Goal: Information Seeking & Learning: Learn about a topic

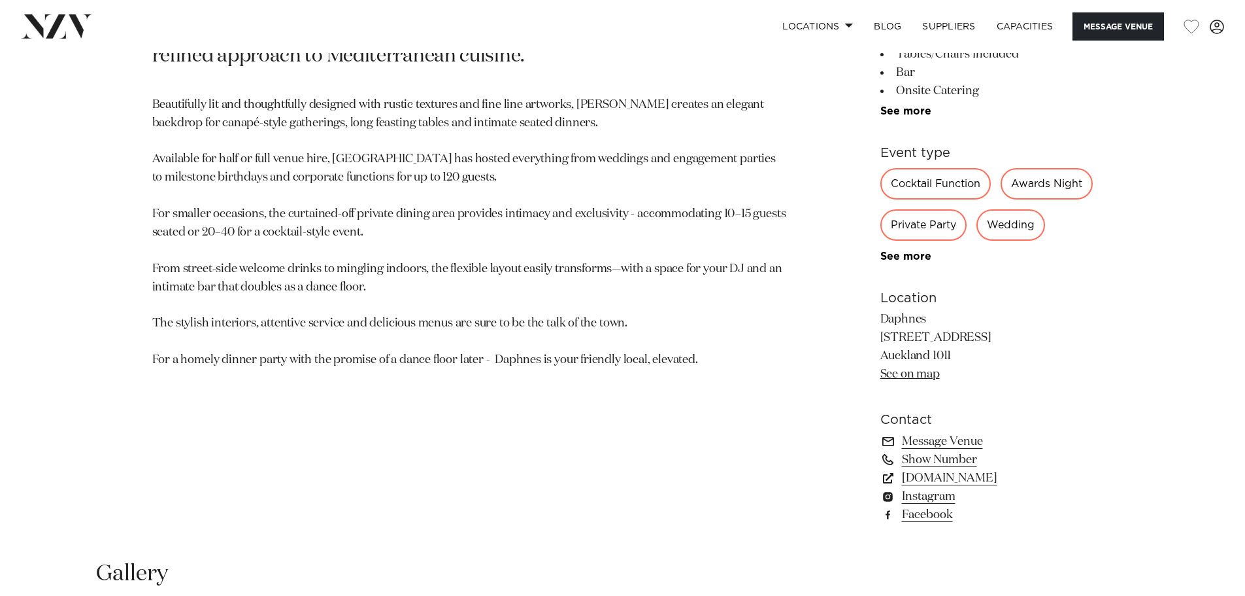
scroll to position [785, 0]
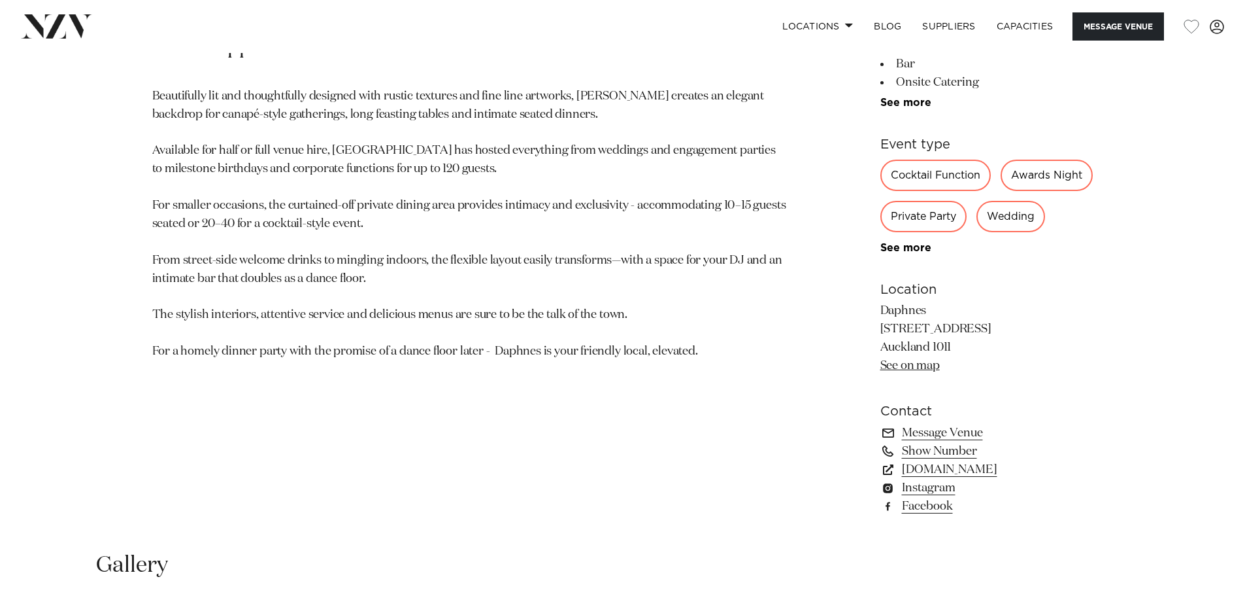
click at [894, 371] on link "See on map" at bounding box center [910, 366] width 59 height 12
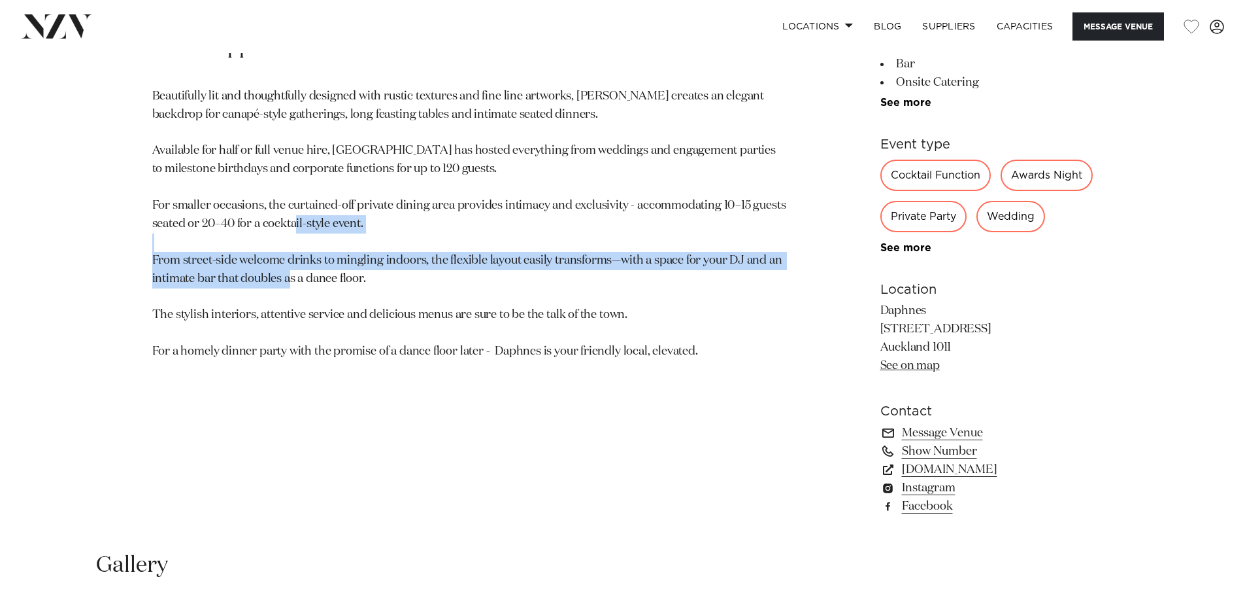
drag, startPoint x: 734, startPoint y: 246, endPoint x: 728, endPoint y: 274, distance: 28.9
click at [726, 281] on p "Beautifully lit and thoughtfully designed with rustic textures and fine line ar…" at bounding box center [469, 224] width 635 height 273
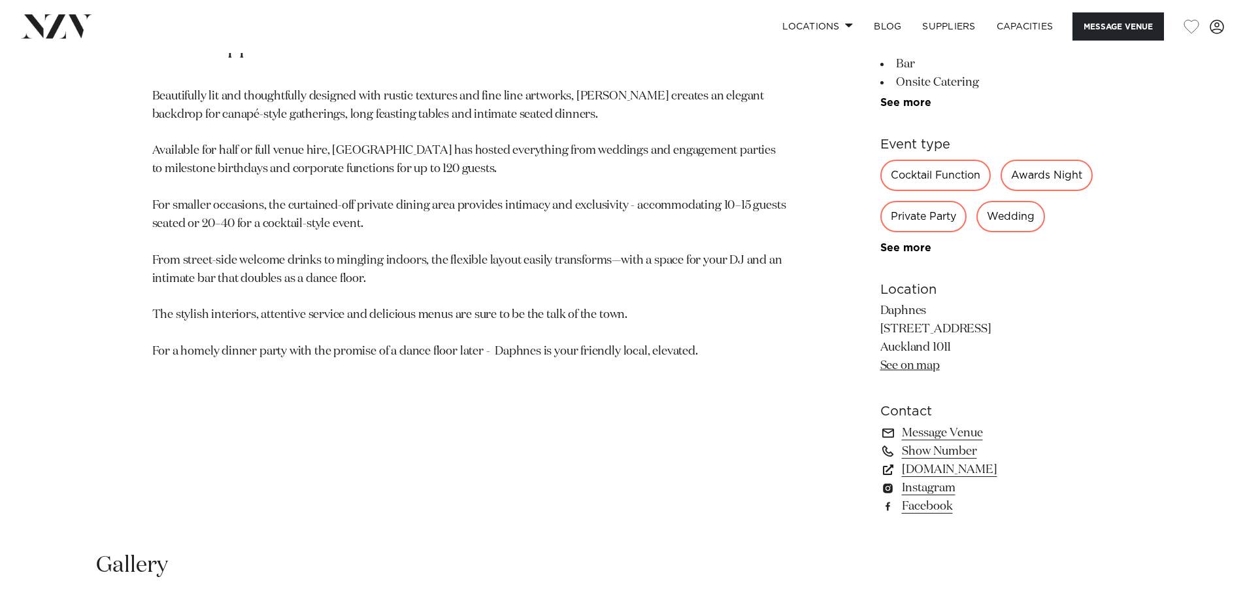
click at [766, 304] on p "Beautifully lit and thoughtfully designed with rustic textures and fine line ar…" at bounding box center [469, 224] width 635 height 273
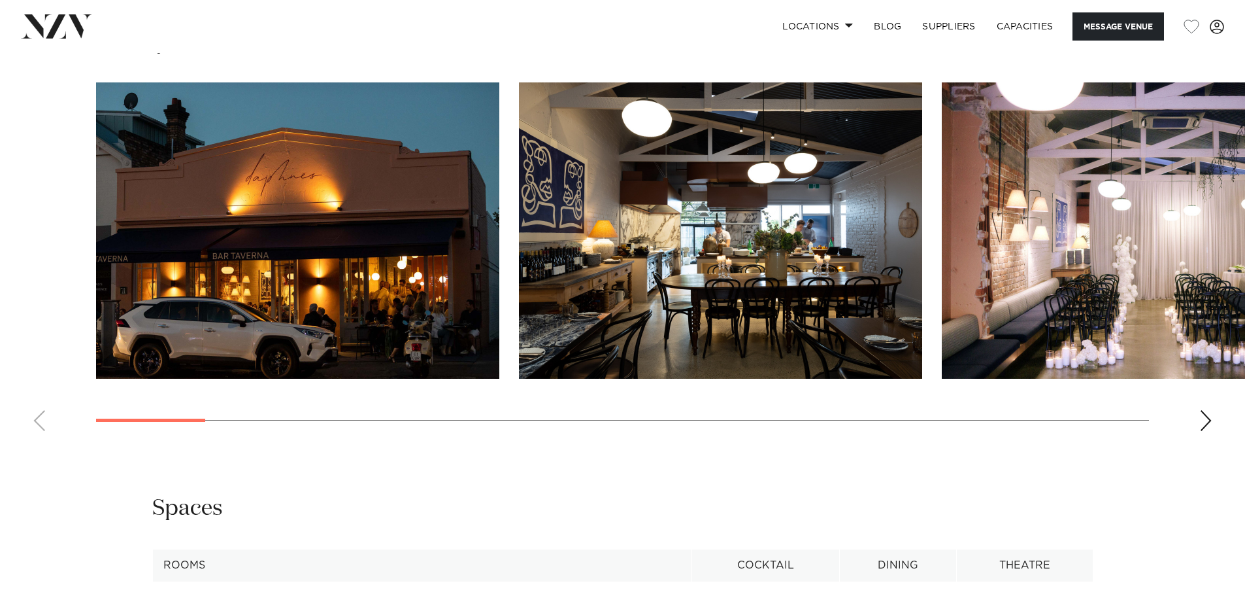
scroll to position [1242, 0]
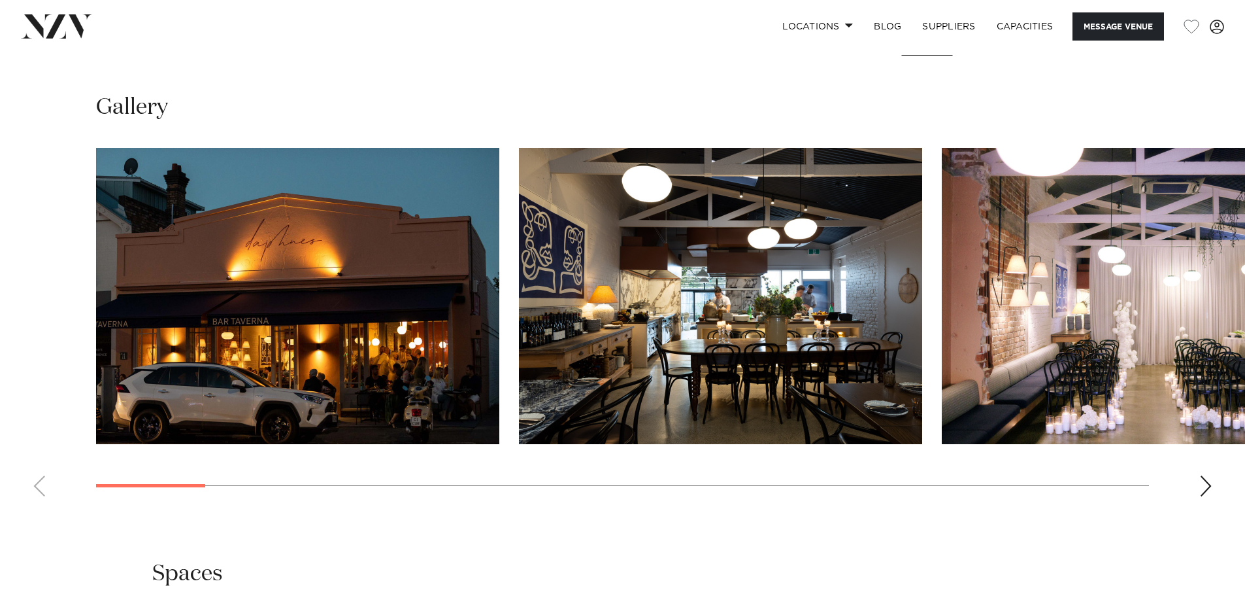
click at [1212, 496] on div "Next slide" at bounding box center [1206, 485] width 13 height 21
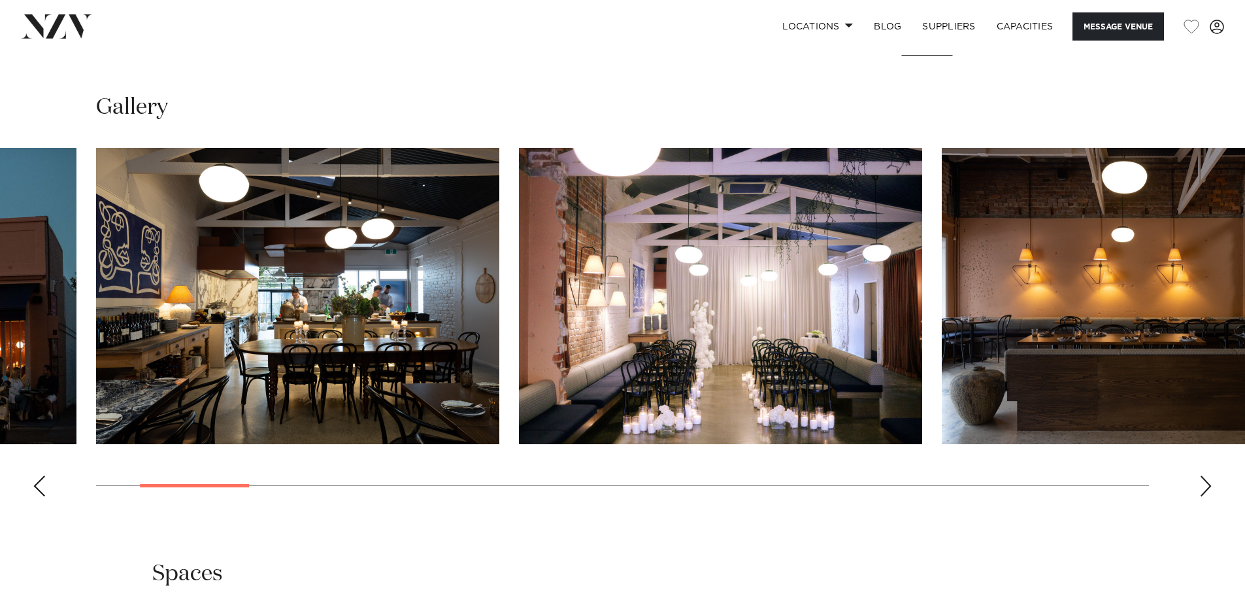
click at [1212, 496] on div "Next slide" at bounding box center [1206, 485] width 13 height 21
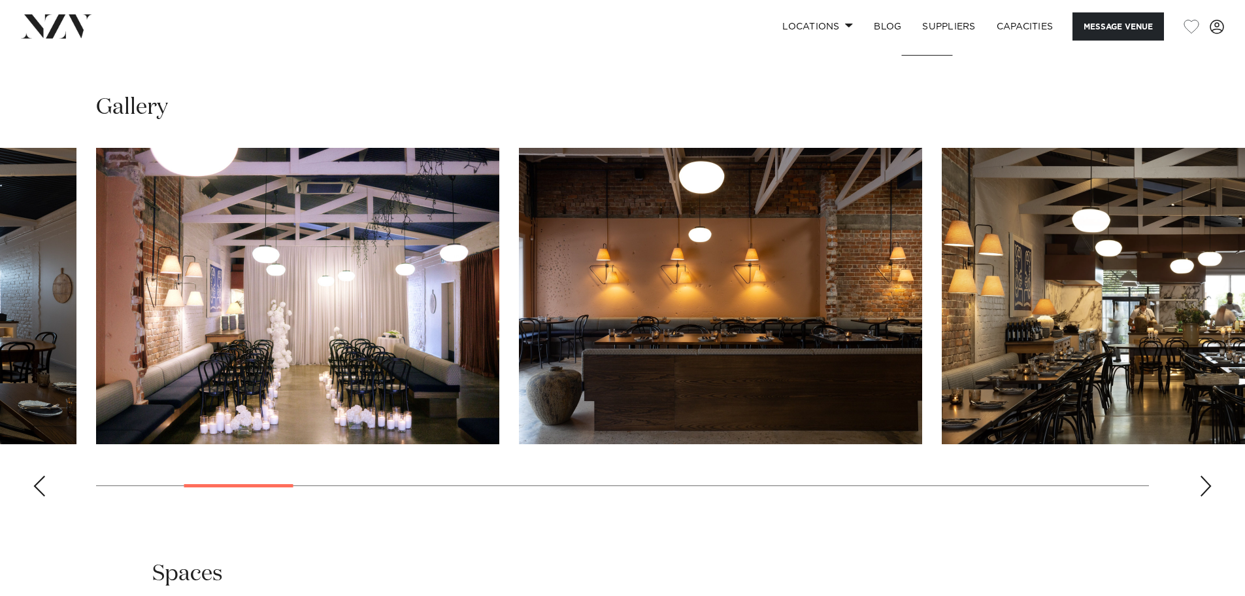
click at [39, 496] on div "Previous slide" at bounding box center [39, 485] width 13 height 21
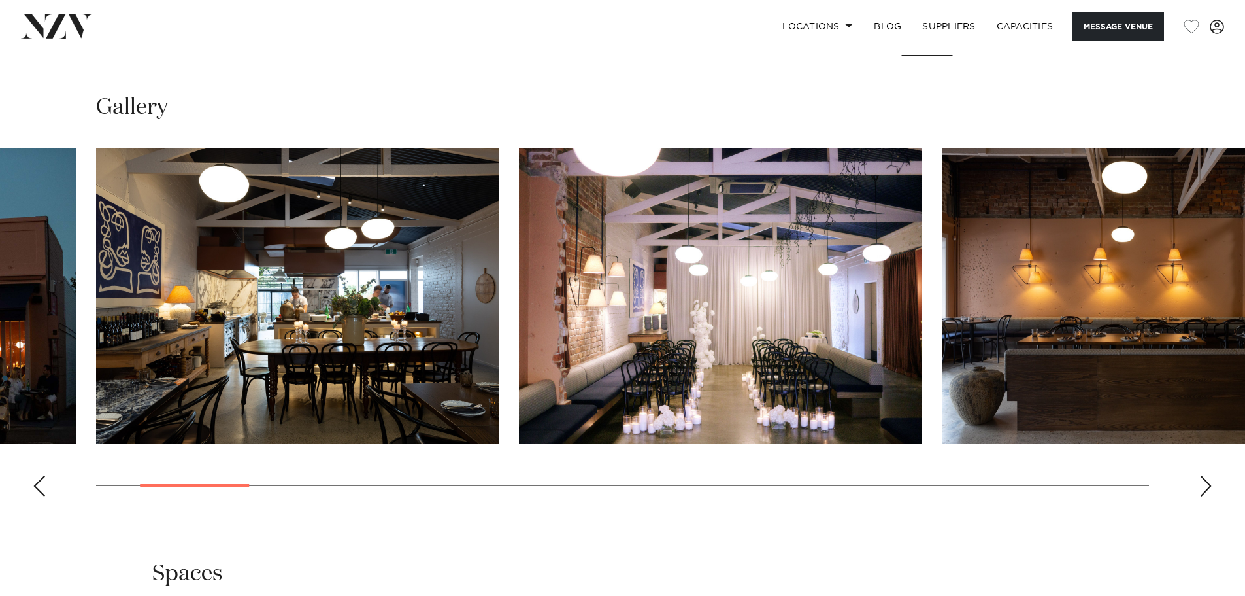
click at [1204, 496] on div "Next slide" at bounding box center [1206, 485] width 13 height 21
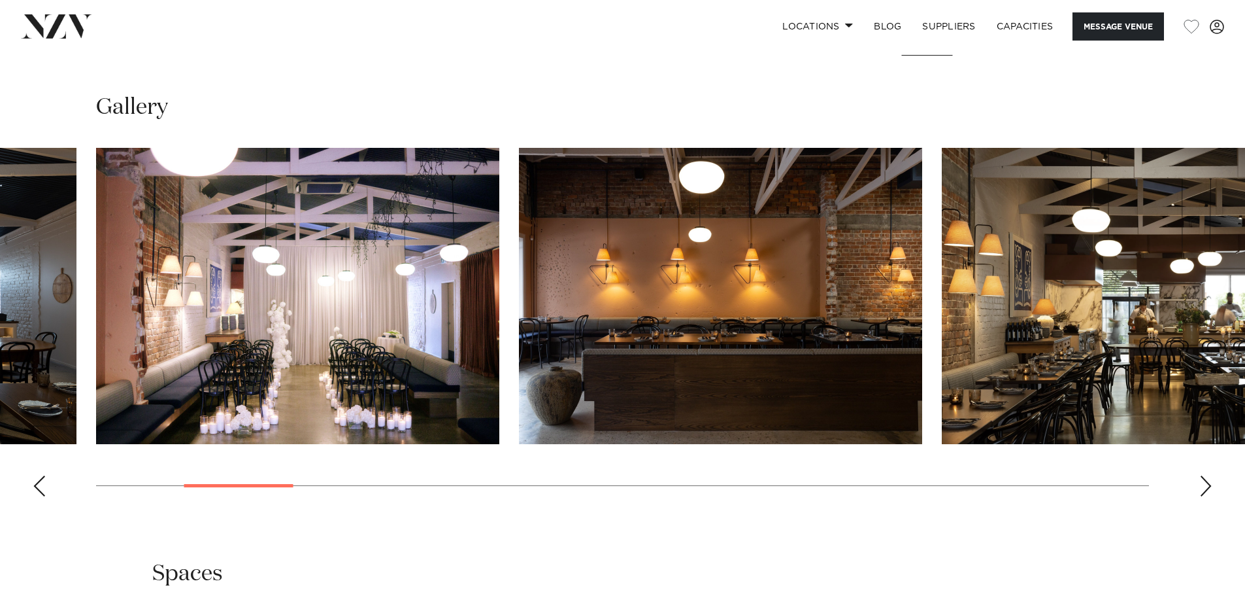
click at [1204, 496] on div "Next slide" at bounding box center [1206, 485] width 13 height 21
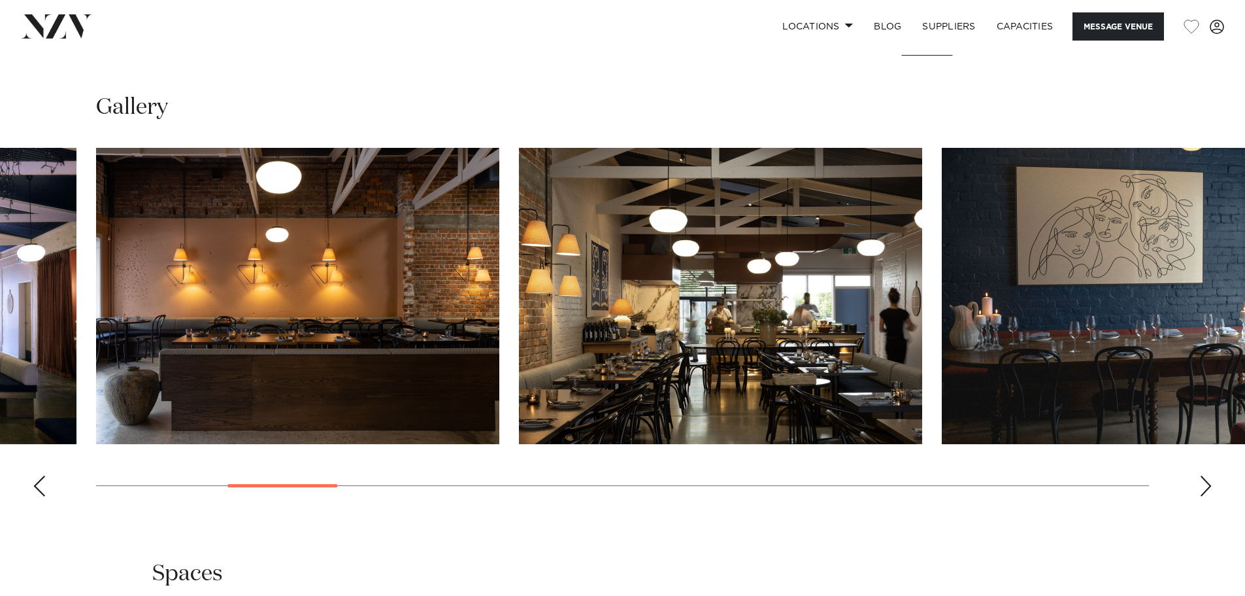
click at [1204, 496] on div "Next slide" at bounding box center [1206, 485] width 13 height 21
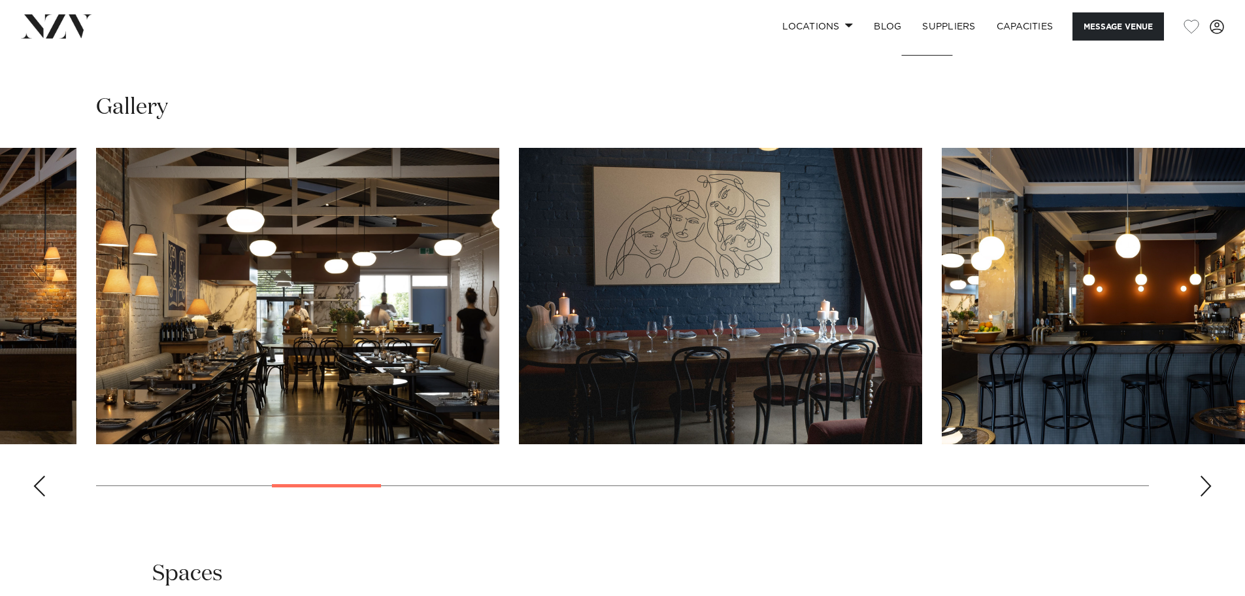
click at [1204, 496] on div "Next slide" at bounding box center [1206, 485] width 13 height 21
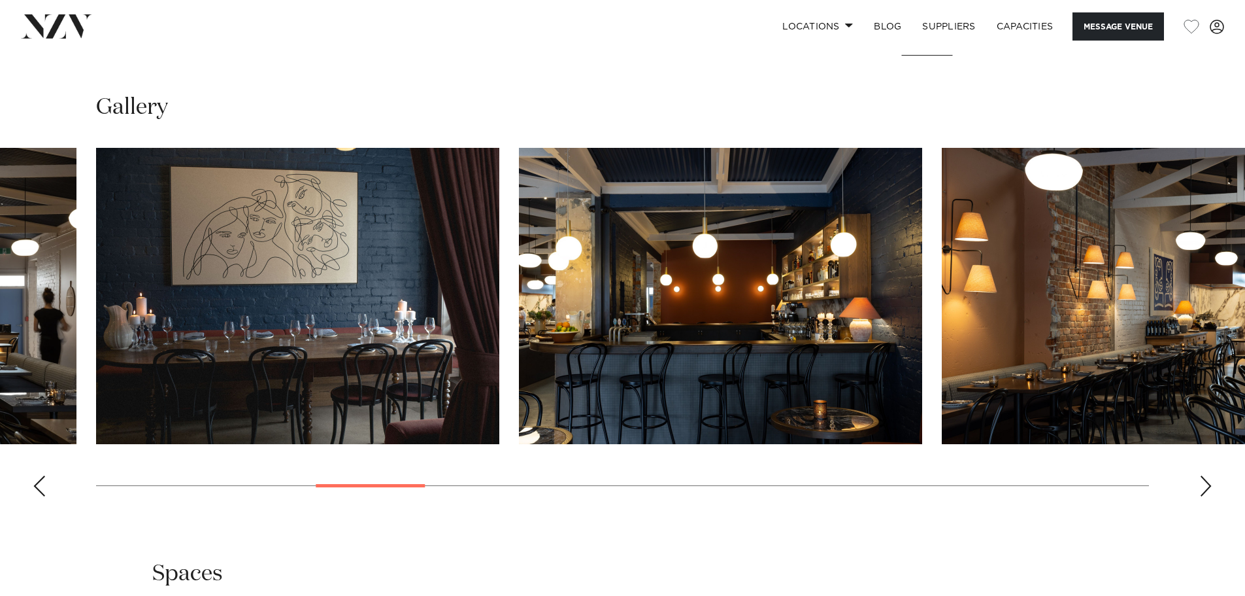
click at [1204, 496] on div "Next slide" at bounding box center [1206, 485] width 13 height 21
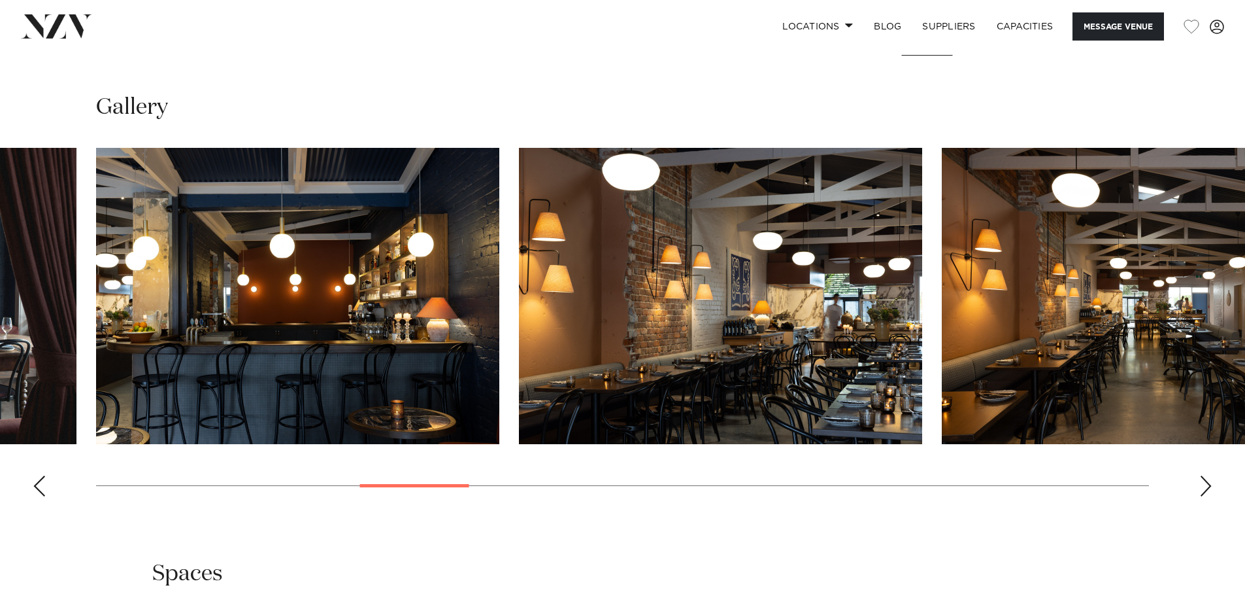
click at [1204, 496] on div "Next slide" at bounding box center [1206, 485] width 13 height 21
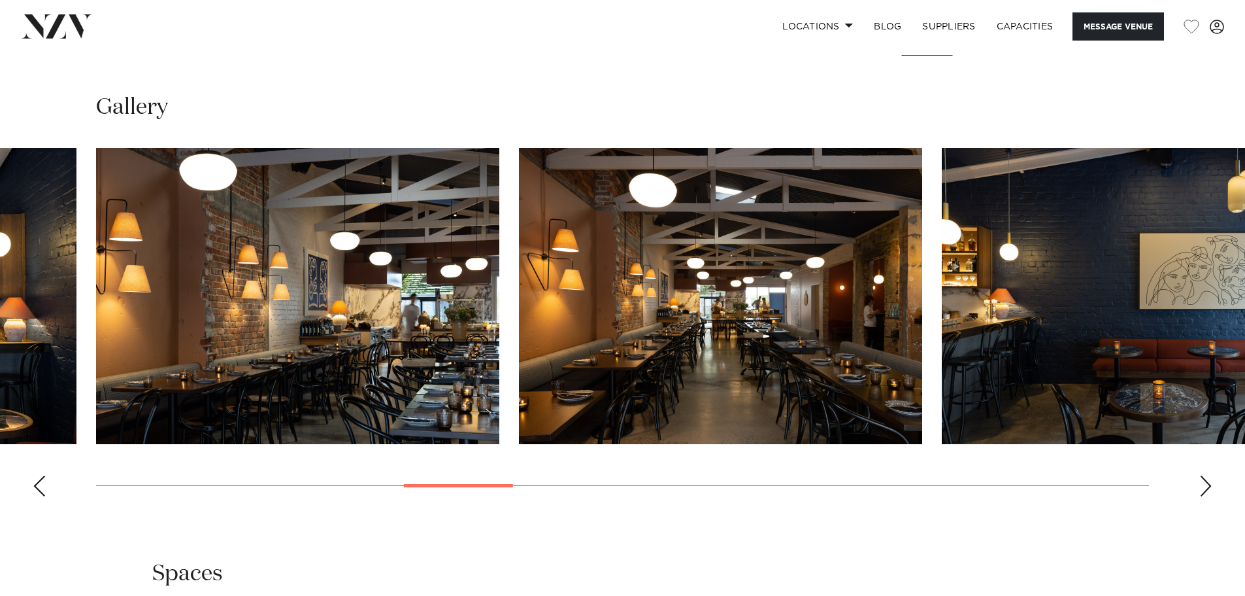
click at [1204, 496] on div "Next slide" at bounding box center [1206, 485] width 13 height 21
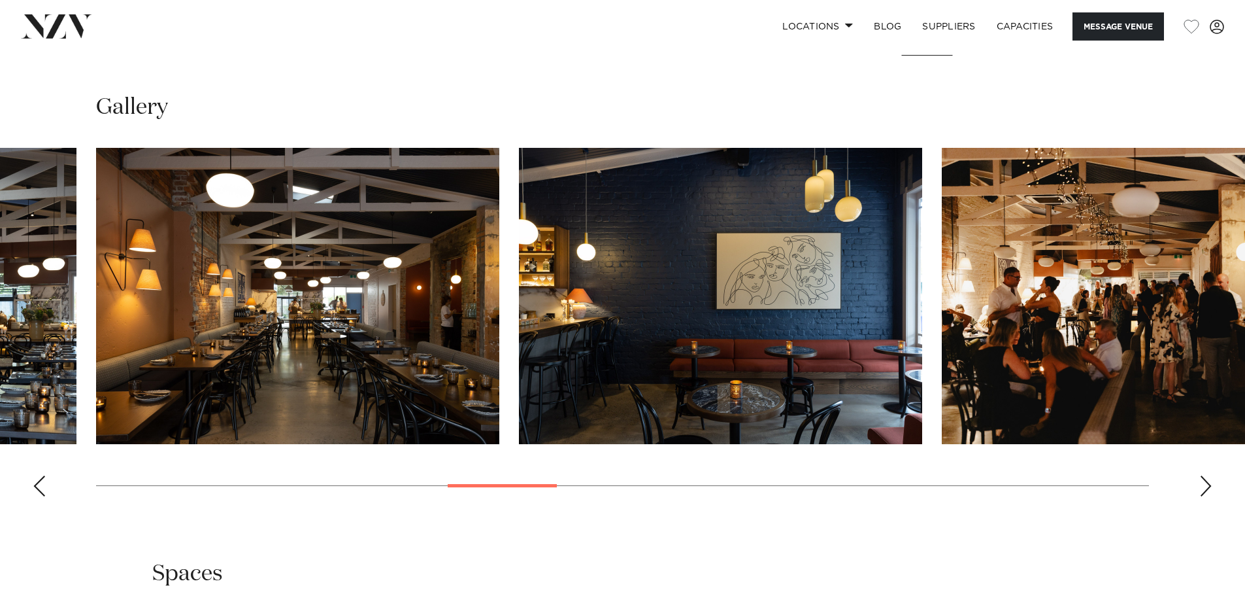
click at [1204, 496] on div "Next slide" at bounding box center [1206, 485] width 13 height 21
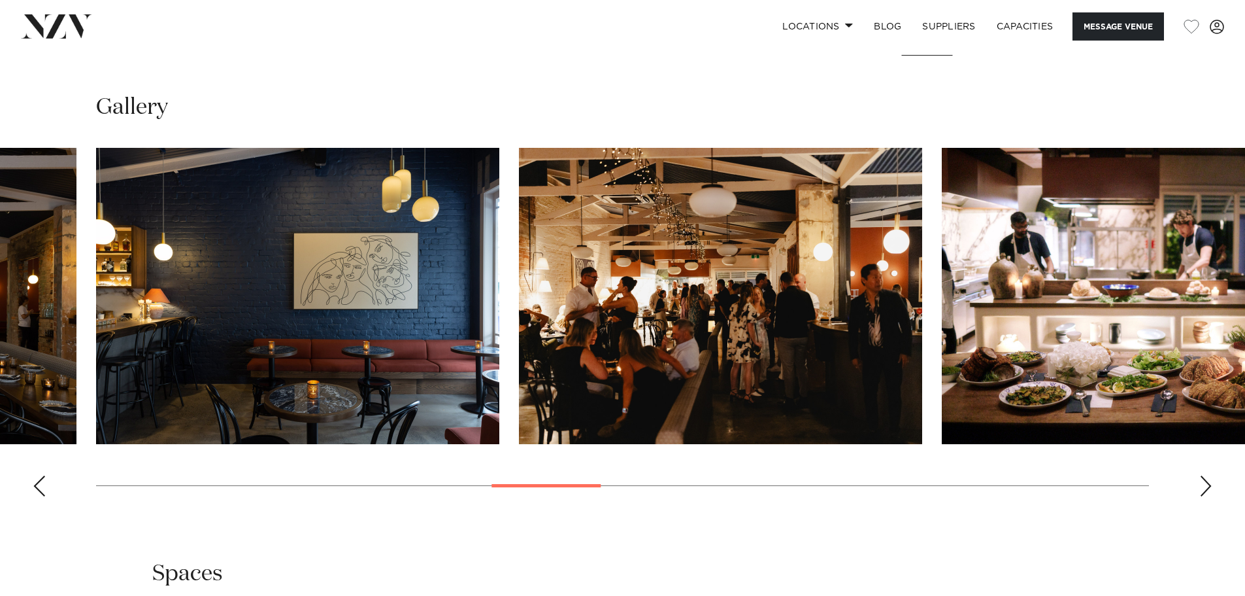
click at [1204, 496] on div "Next slide" at bounding box center [1206, 485] width 13 height 21
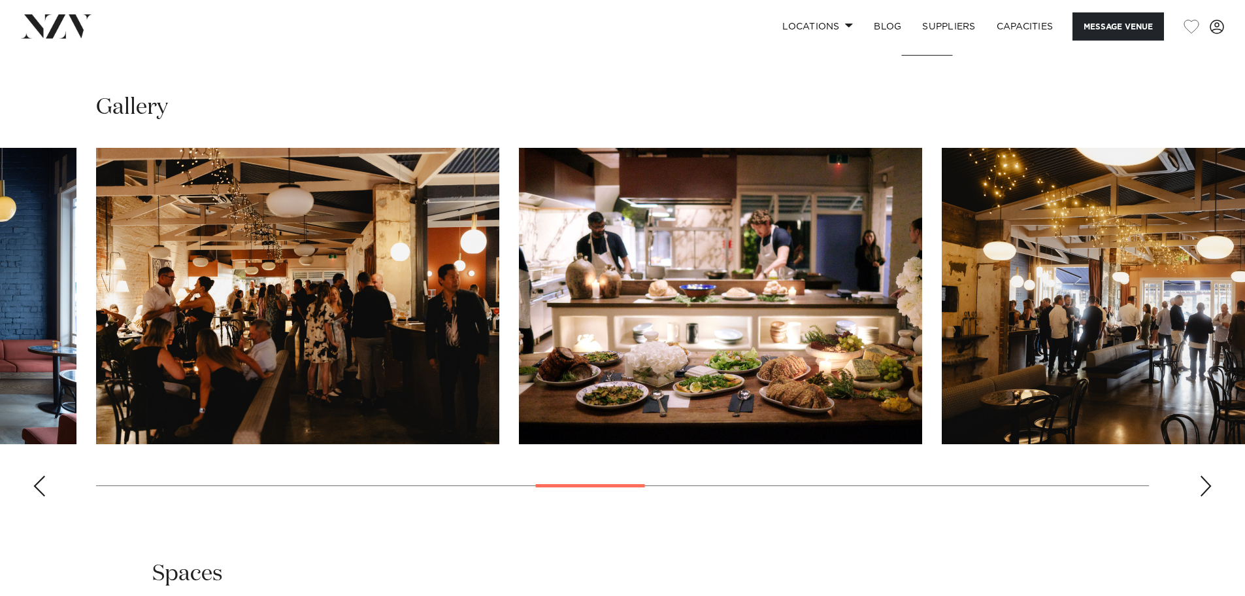
click at [1203, 496] on div "Next slide" at bounding box center [1206, 485] width 13 height 21
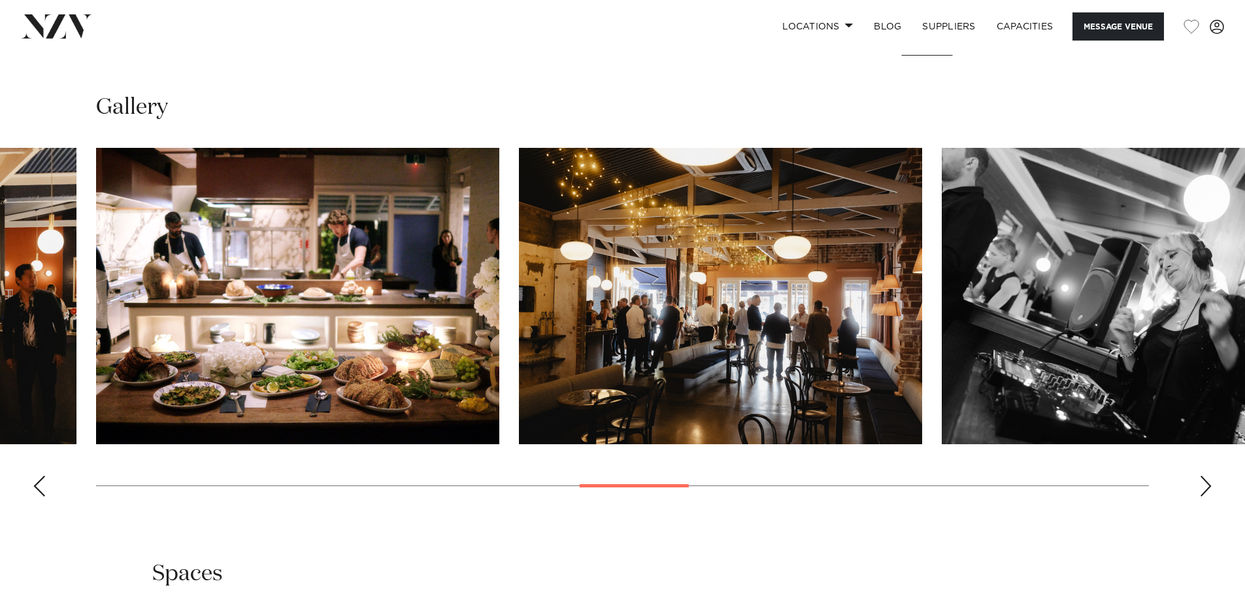
click at [1206, 496] on div "Next slide" at bounding box center [1206, 485] width 13 height 21
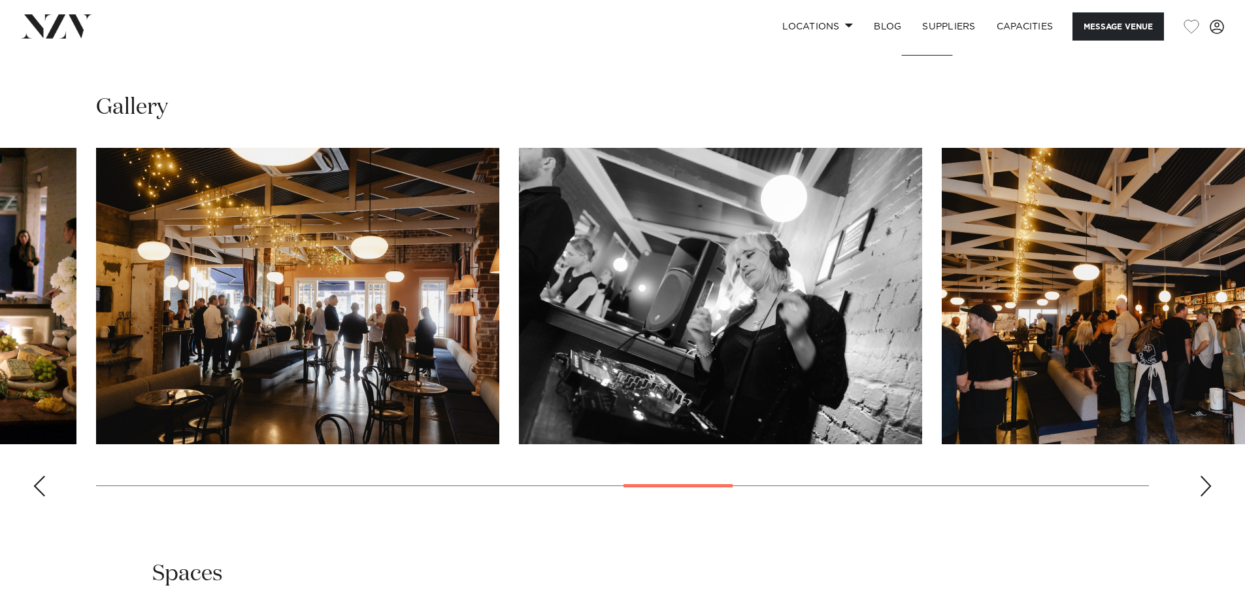
click at [1206, 496] on div "Next slide" at bounding box center [1206, 485] width 13 height 21
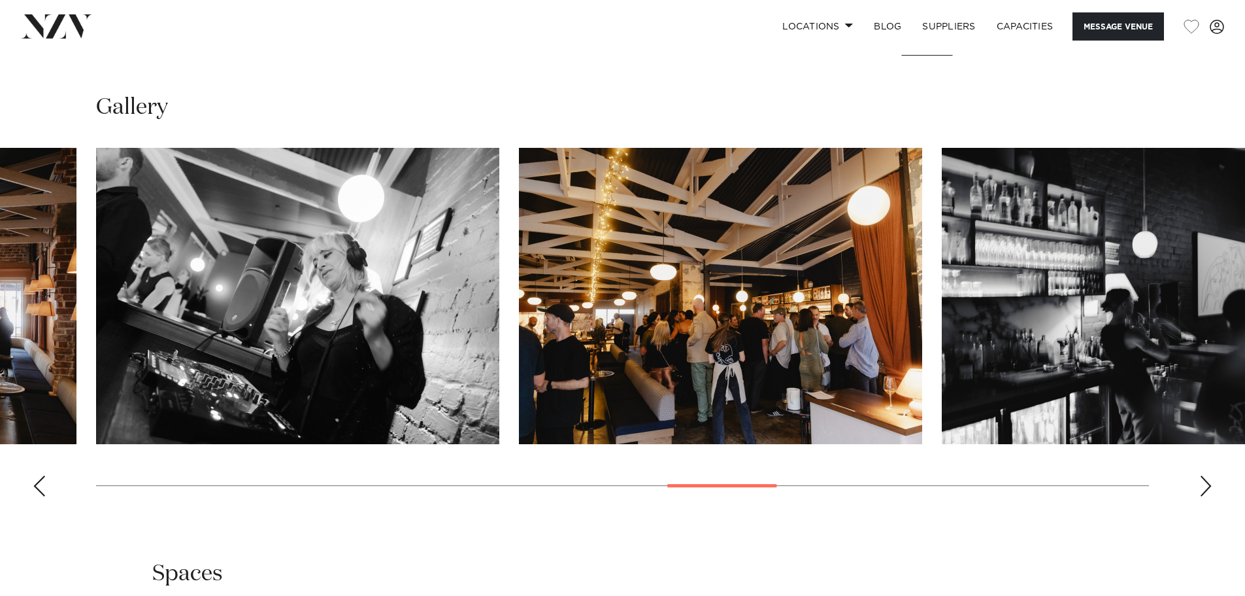
click at [1206, 496] on div "Next slide" at bounding box center [1206, 485] width 13 height 21
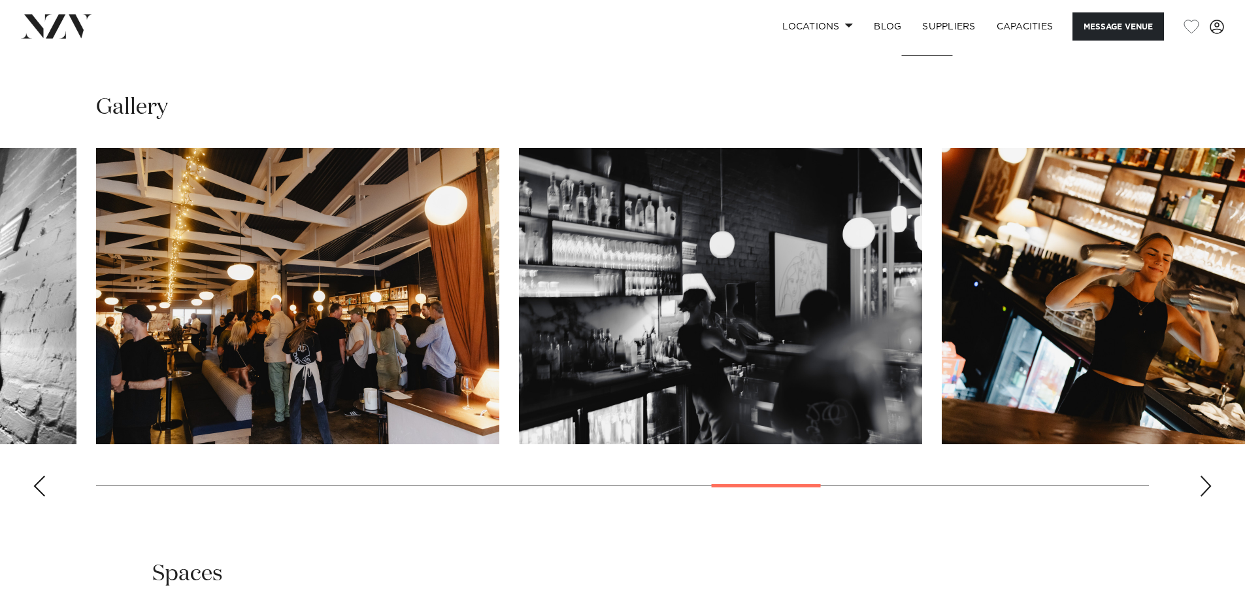
click at [1206, 496] on div "Next slide" at bounding box center [1206, 485] width 13 height 21
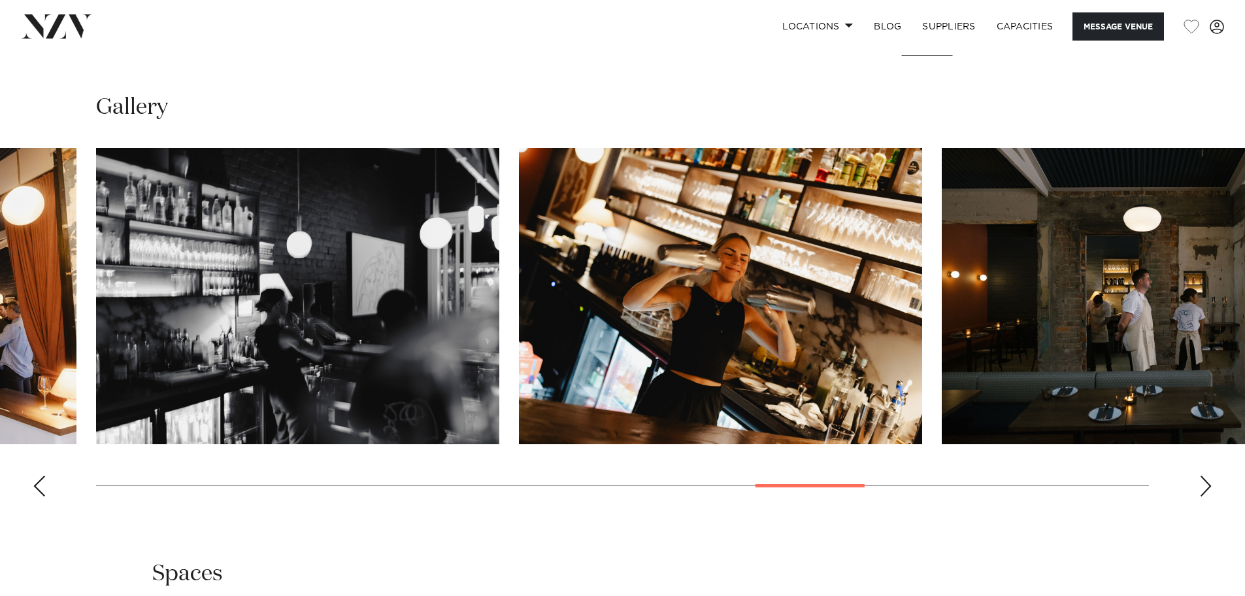
click at [1206, 496] on div "Next slide" at bounding box center [1206, 485] width 13 height 21
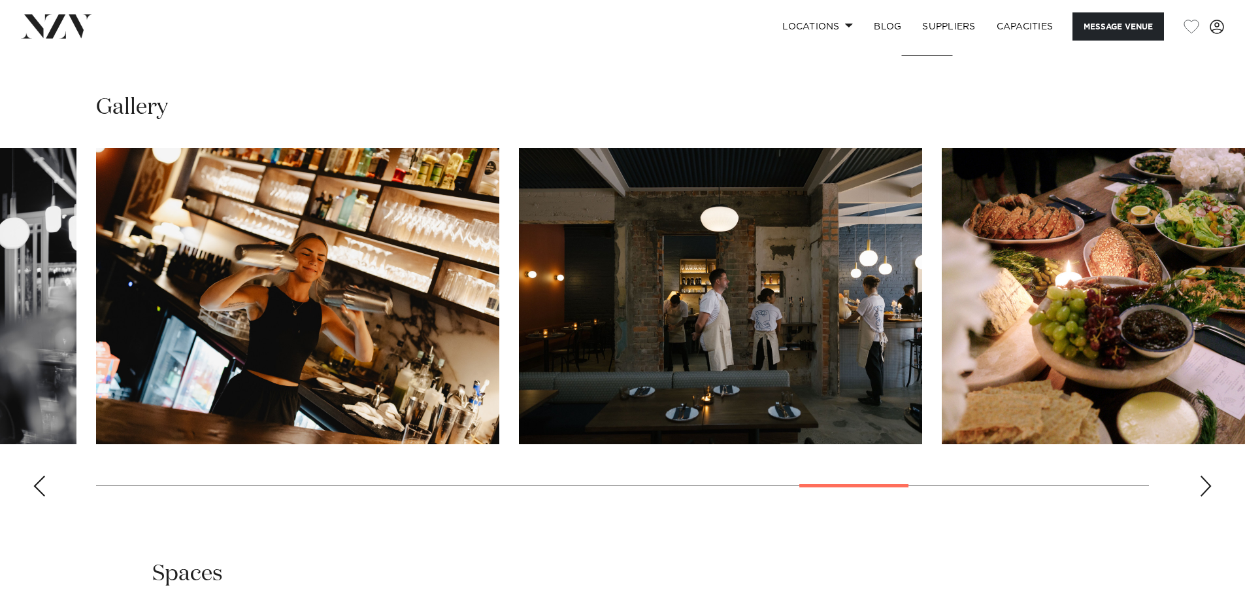
click at [1206, 496] on div "Next slide" at bounding box center [1206, 485] width 13 height 21
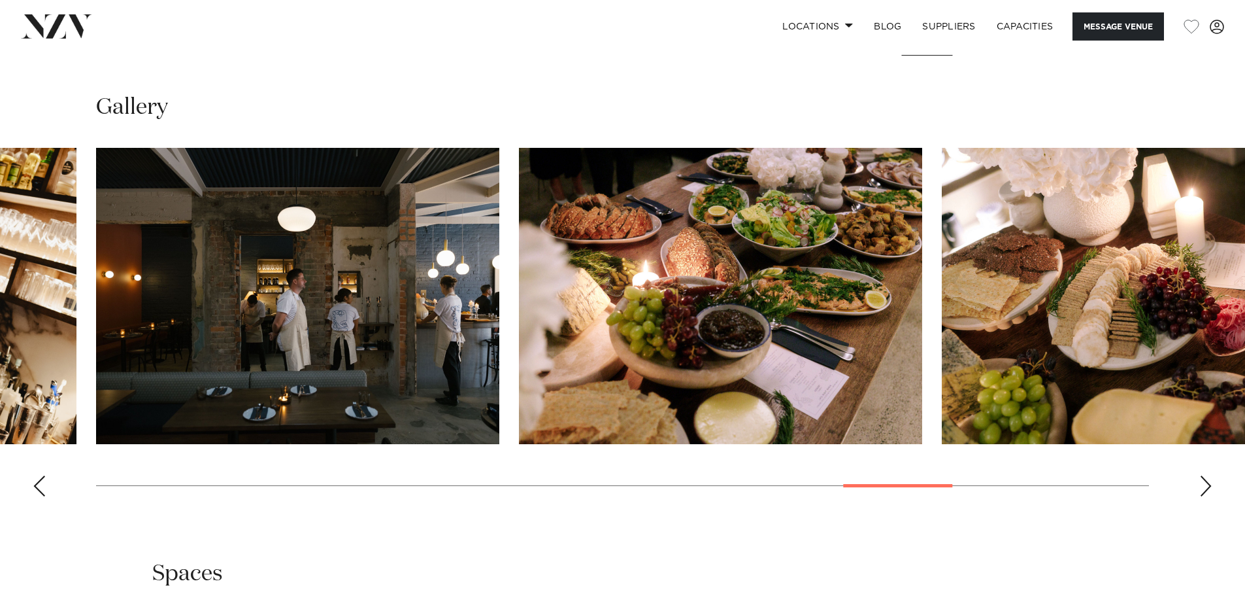
click at [1204, 496] on div "Next slide" at bounding box center [1206, 485] width 13 height 21
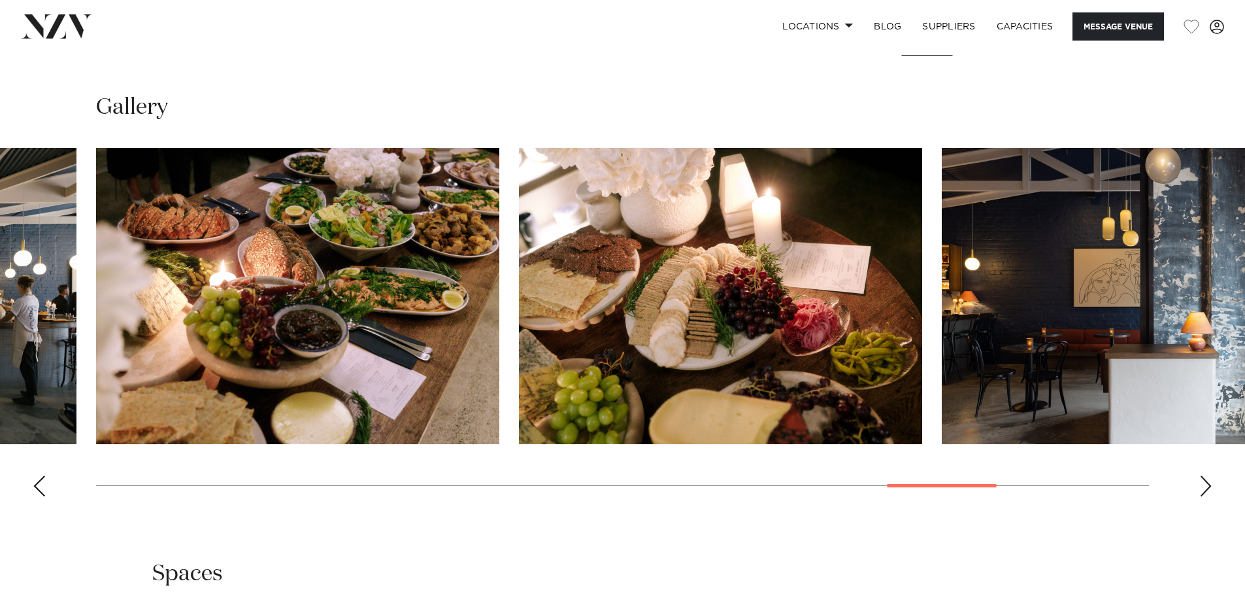
click at [1204, 496] on div "Next slide" at bounding box center [1206, 485] width 13 height 21
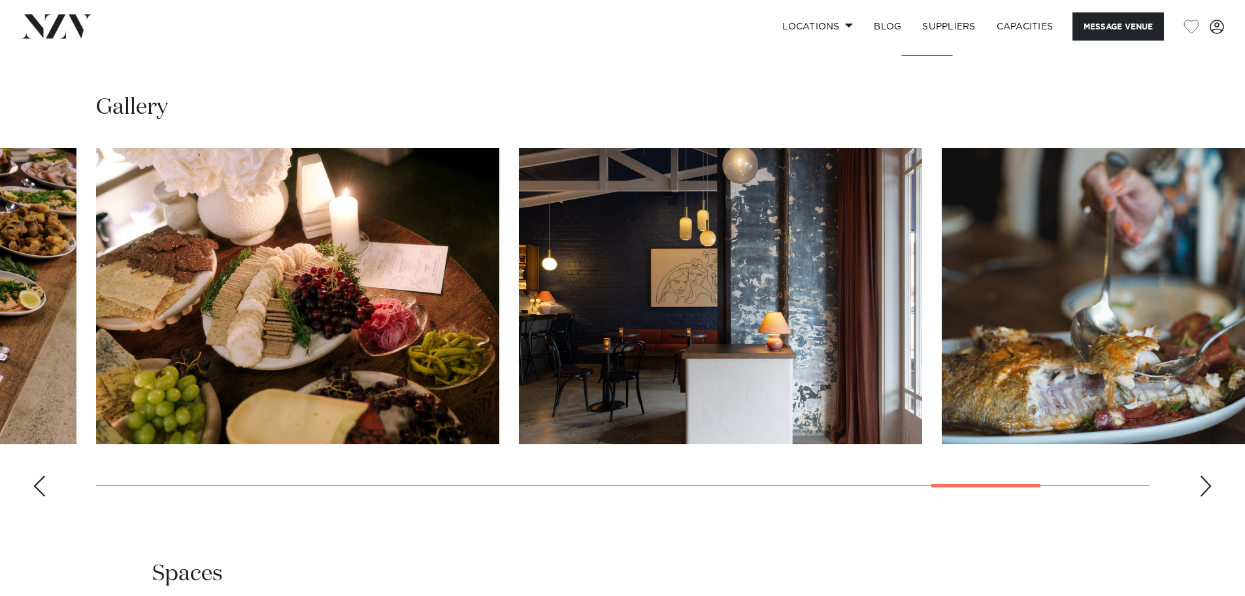
click at [1202, 496] on div "Next slide" at bounding box center [1206, 485] width 13 height 21
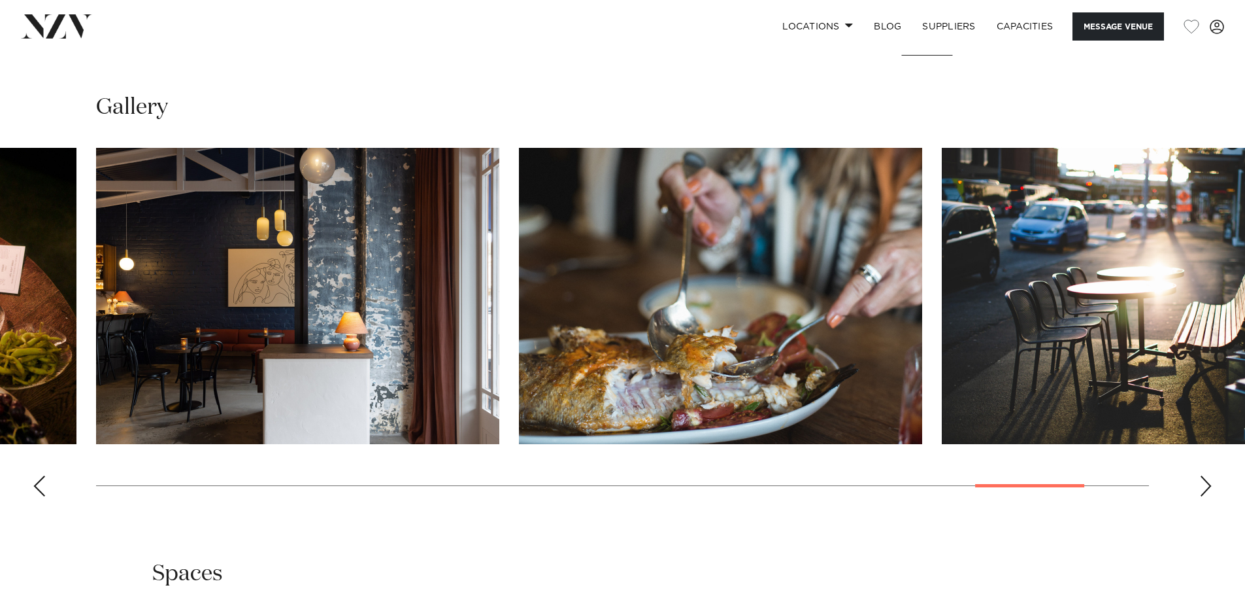
click at [1202, 496] on div "Next slide" at bounding box center [1206, 485] width 13 height 21
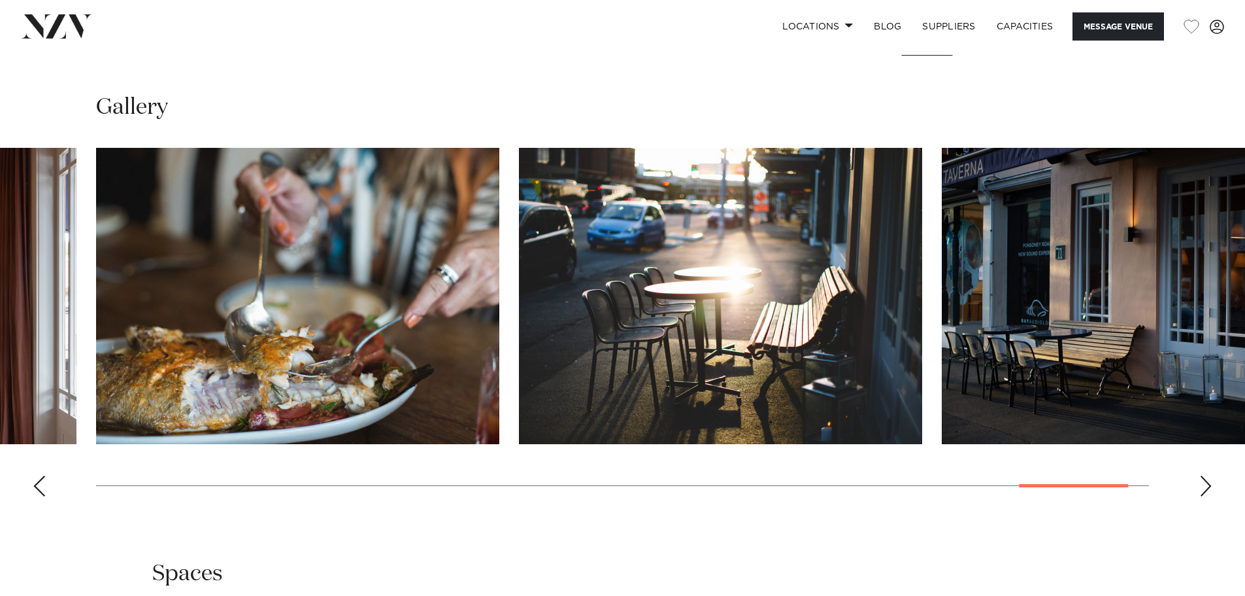
click at [1202, 496] on div "Next slide" at bounding box center [1206, 485] width 13 height 21
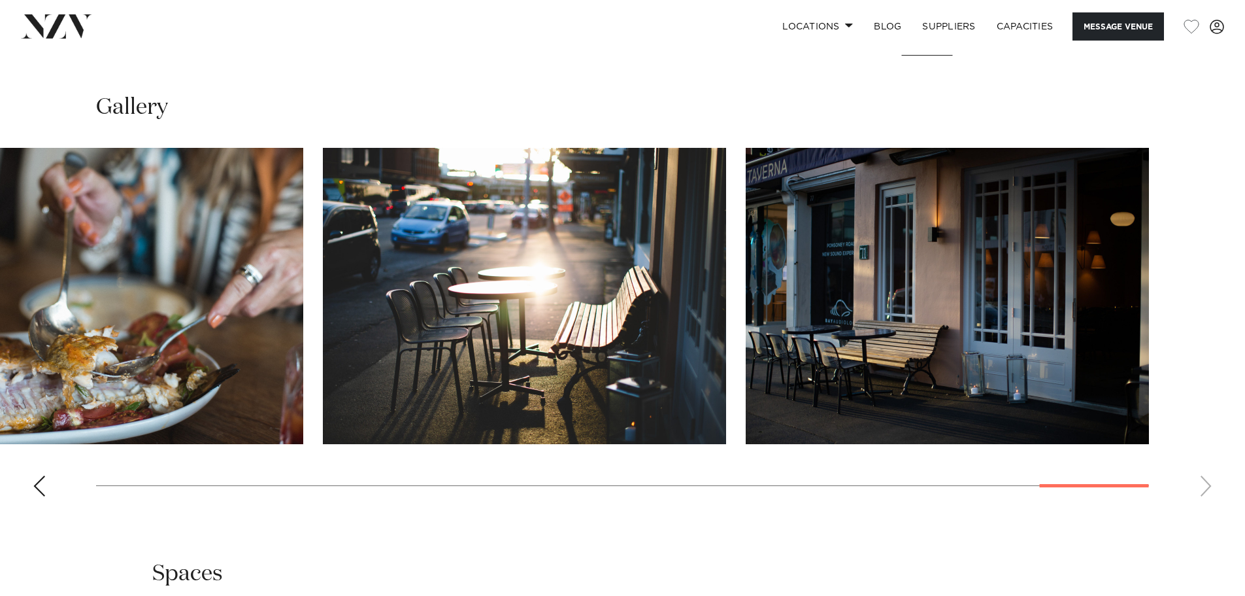
click at [1202, 507] on swiper-container at bounding box center [622, 327] width 1245 height 359
